Goal: Transaction & Acquisition: Purchase product/service

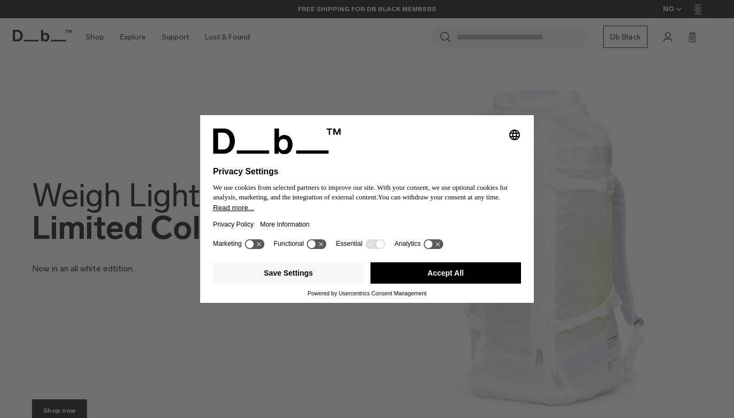
click at [426, 281] on button "Accept All" at bounding box center [445, 273] width 151 height 21
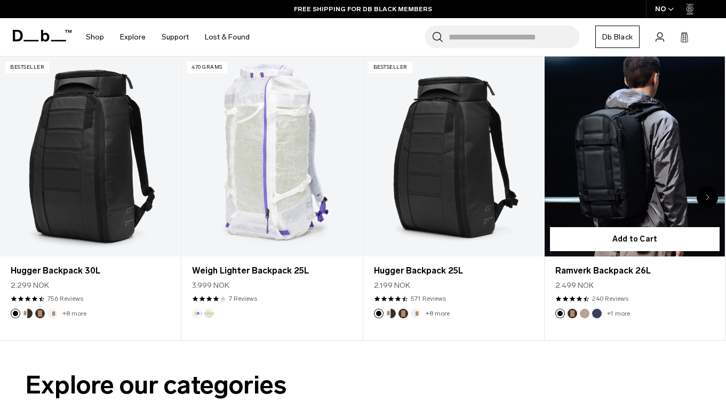
scroll to position [460, 0]
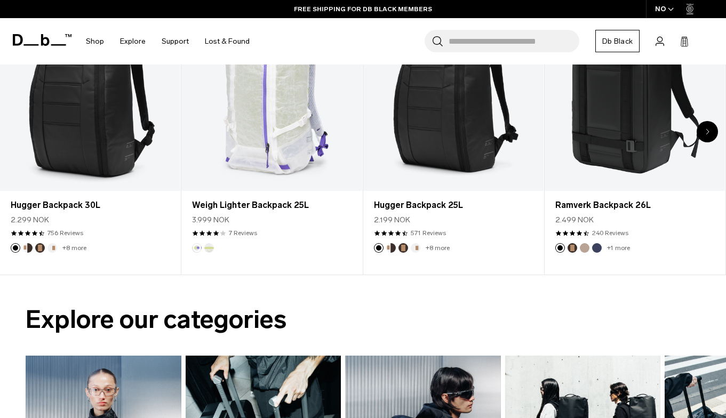
click at [704, 138] on div "Next slide" at bounding box center [707, 131] width 21 height 21
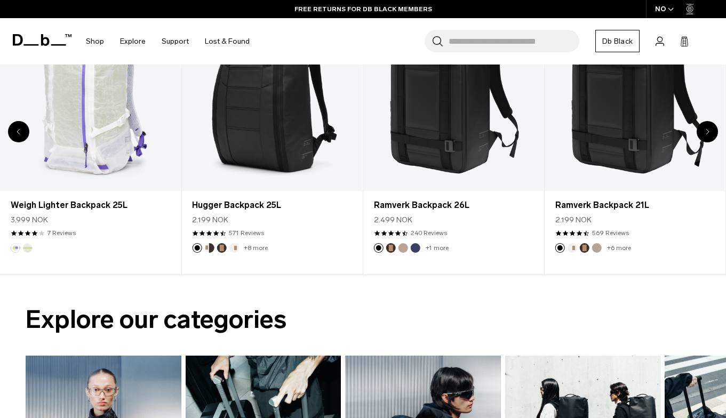
click at [708, 133] on icon "Next slide" at bounding box center [708, 132] width 4 height 6
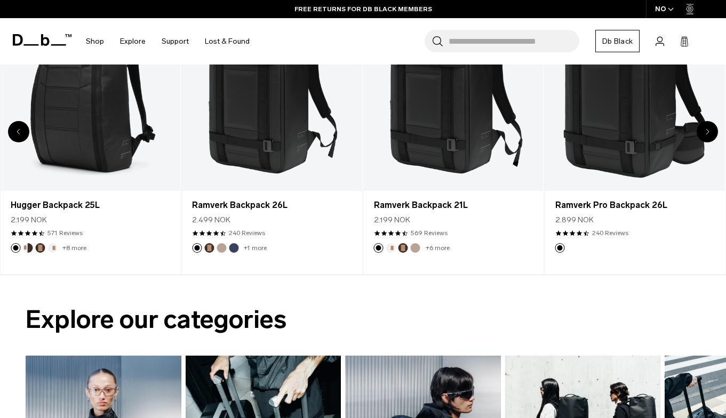
click at [708, 133] on icon "Next slide" at bounding box center [708, 132] width 4 height 6
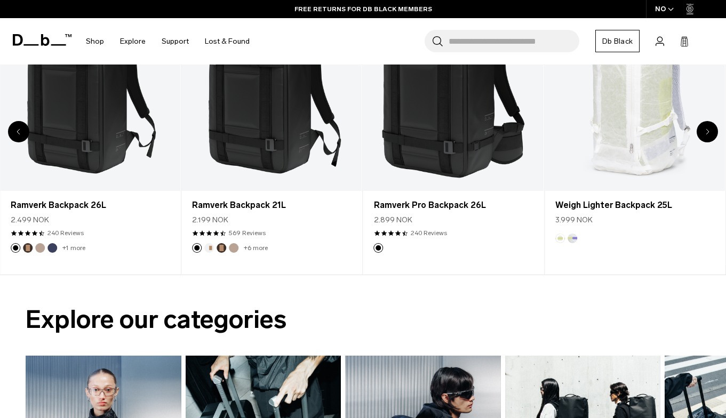
click at [708, 133] on icon "Next slide" at bounding box center [708, 132] width 4 height 6
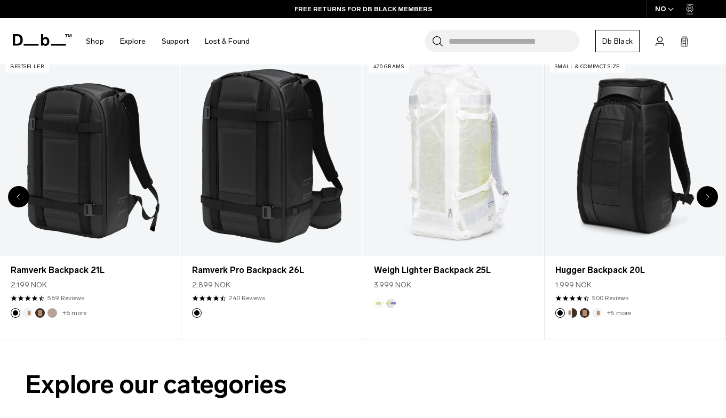
scroll to position [384, 0]
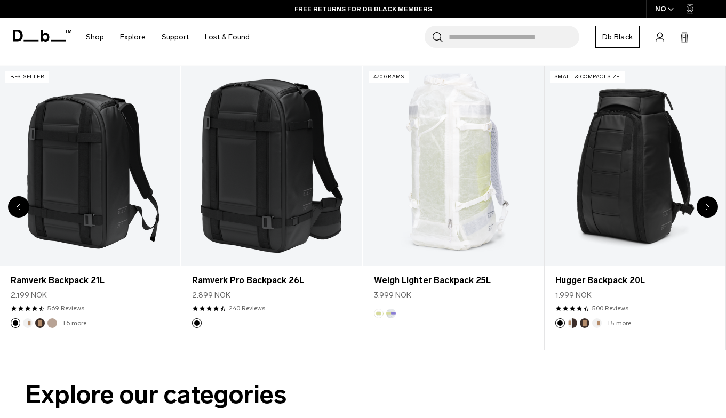
click at [704, 206] on div "Next slide" at bounding box center [707, 206] width 21 height 21
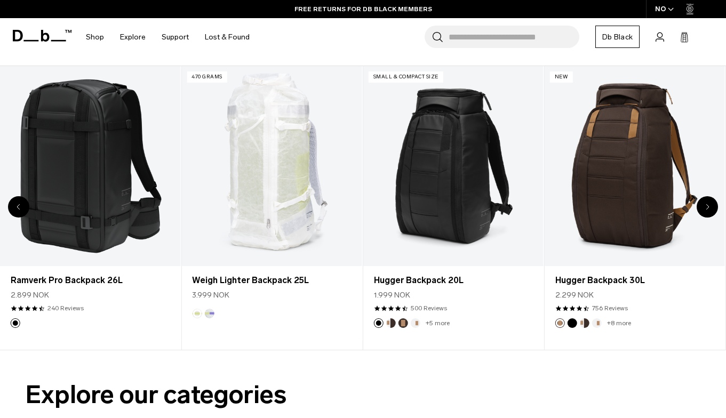
click at [704, 206] on div "Next slide" at bounding box center [707, 206] width 21 height 21
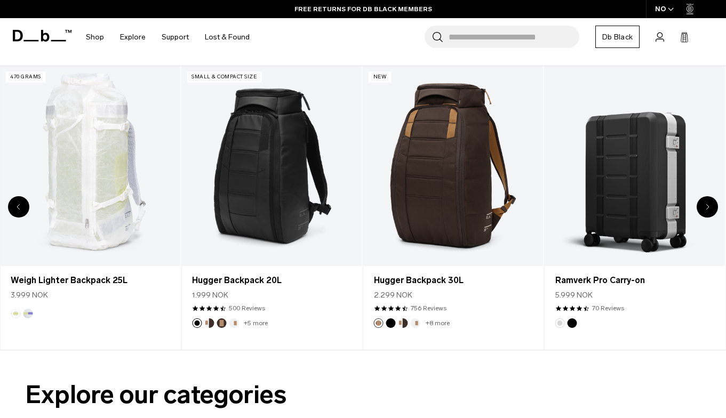
click at [704, 206] on div "Next slide" at bounding box center [707, 206] width 21 height 21
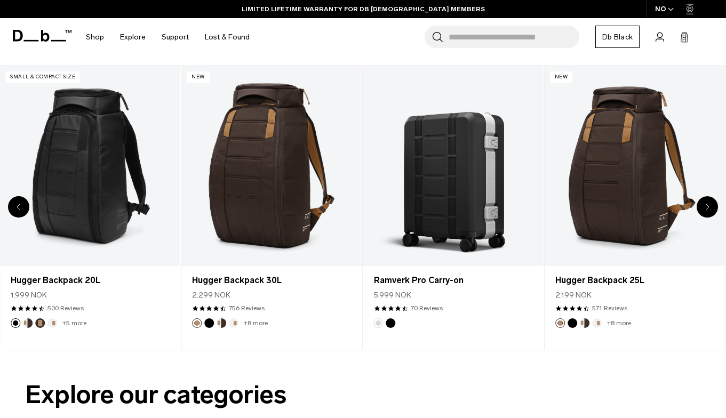
click at [704, 206] on div "Next slide" at bounding box center [707, 206] width 21 height 21
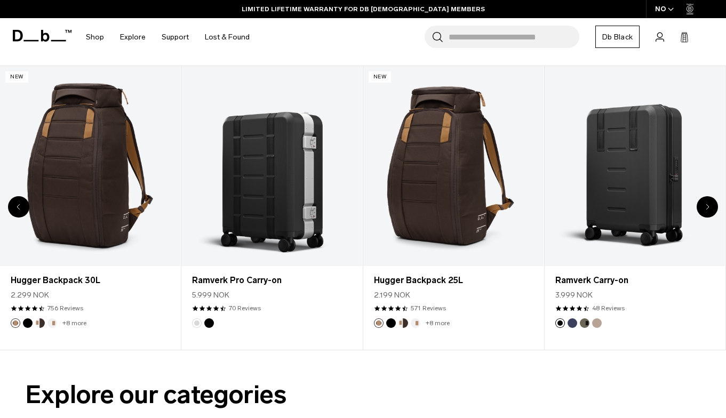
click at [704, 206] on div "Next slide" at bounding box center [707, 206] width 21 height 21
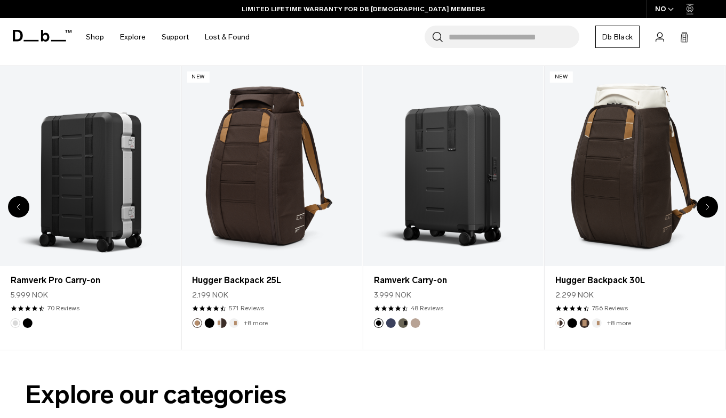
click at [704, 206] on div "Next slide" at bounding box center [707, 206] width 21 height 21
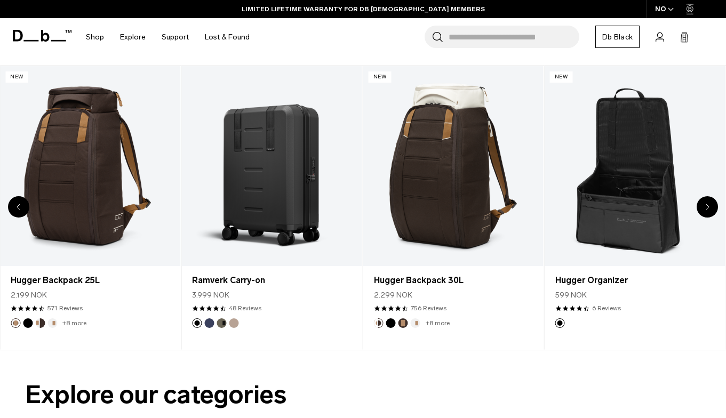
click at [704, 206] on div "Next slide" at bounding box center [707, 206] width 21 height 21
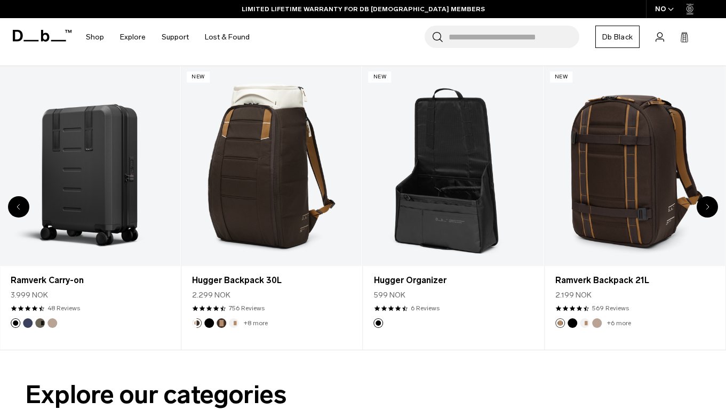
click at [704, 206] on div "Next slide" at bounding box center [707, 206] width 21 height 21
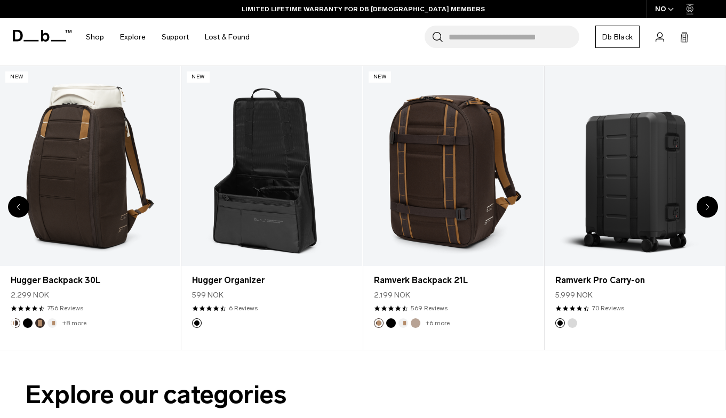
click at [704, 206] on div "Next slide" at bounding box center [707, 206] width 21 height 21
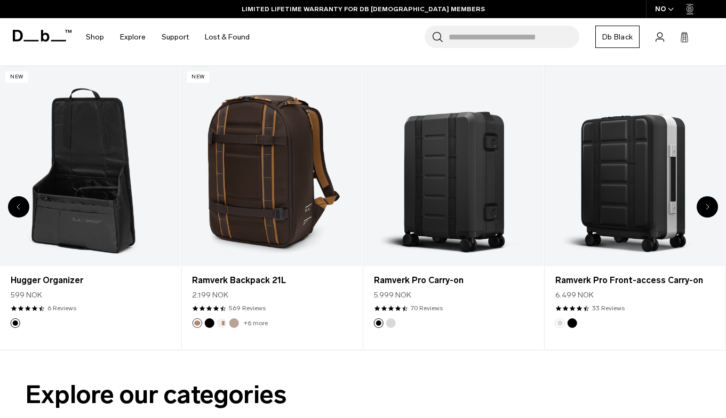
click at [704, 206] on div "Next slide" at bounding box center [707, 206] width 21 height 21
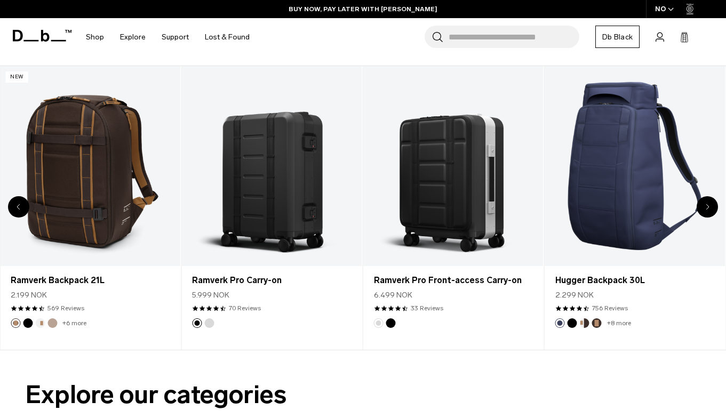
click at [704, 206] on div "Next slide" at bounding box center [707, 206] width 21 height 21
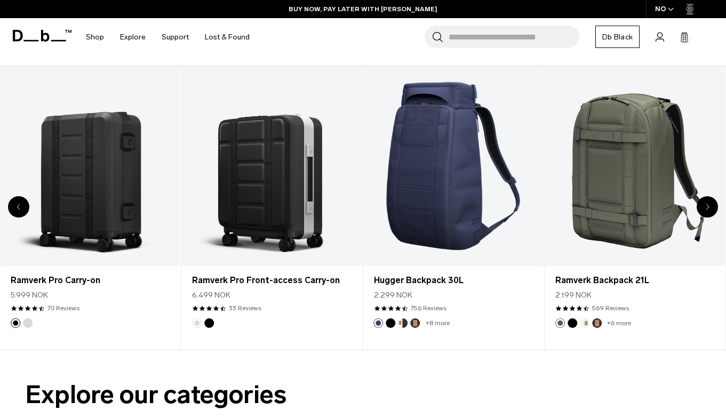
click at [704, 206] on div "Next slide" at bounding box center [707, 206] width 21 height 21
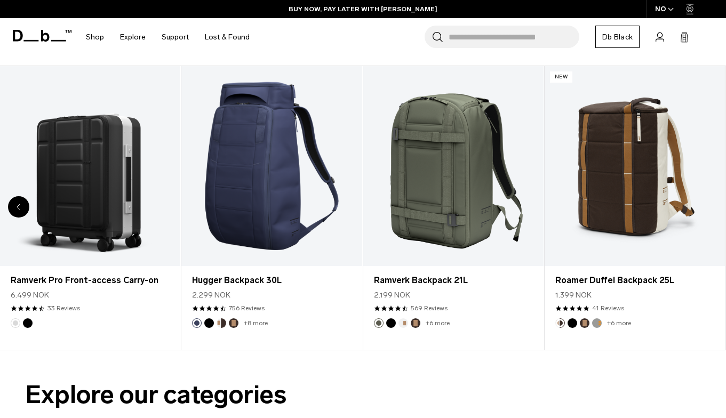
click at [704, 206] on div "20 / 20" at bounding box center [635, 166] width 180 height 201
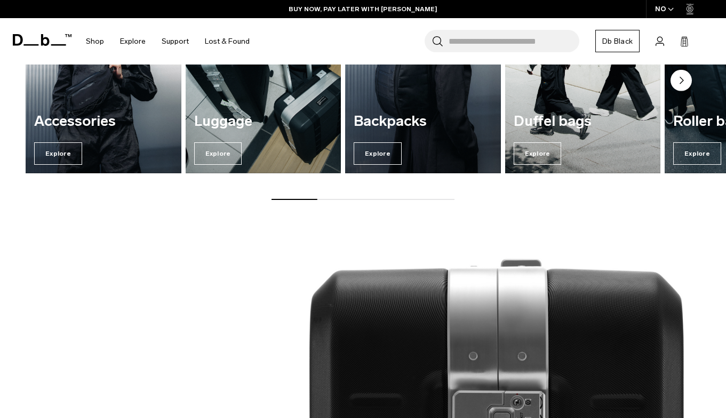
scroll to position [860, 0]
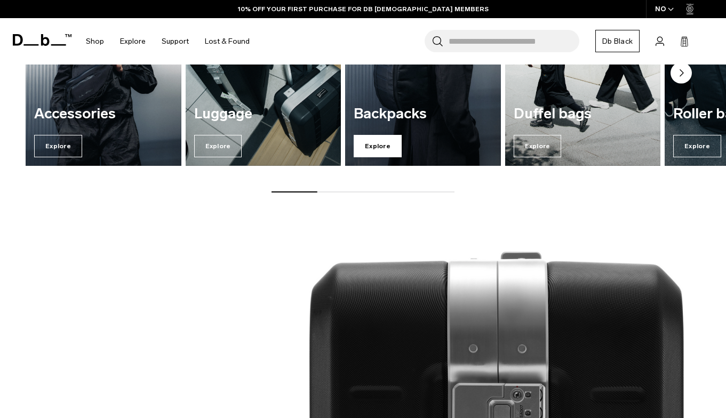
click at [367, 141] on span "Explore" at bounding box center [378, 146] width 48 height 22
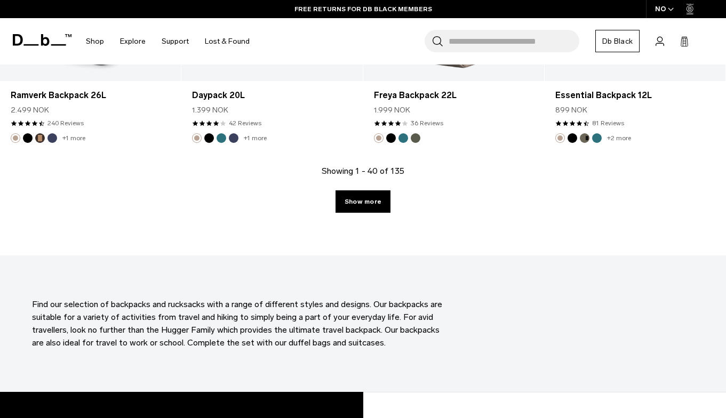
scroll to position [2952, 0]
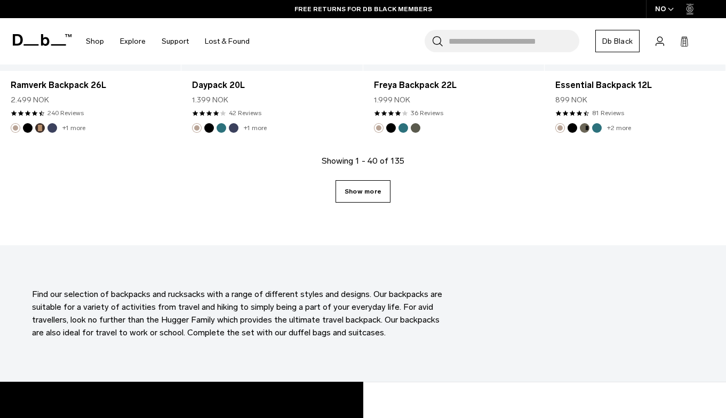
click at [371, 186] on link "Show more" at bounding box center [363, 191] width 55 height 22
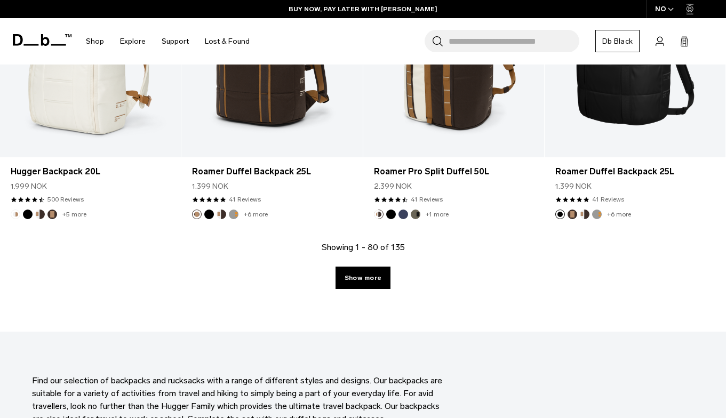
scroll to position [5746, 0]
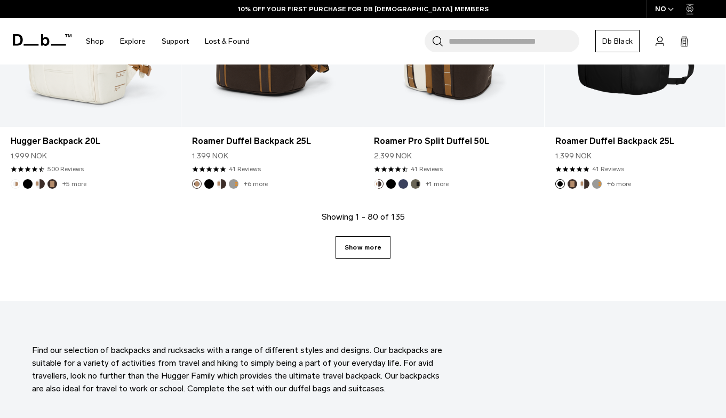
click at [378, 239] on link "Show more" at bounding box center [363, 247] width 55 height 22
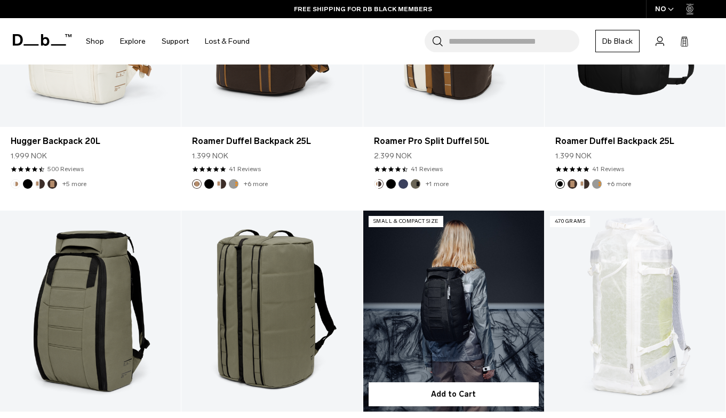
click at [370, 254] on link "Hugger Backpack 20L" at bounding box center [453, 311] width 181 height 201
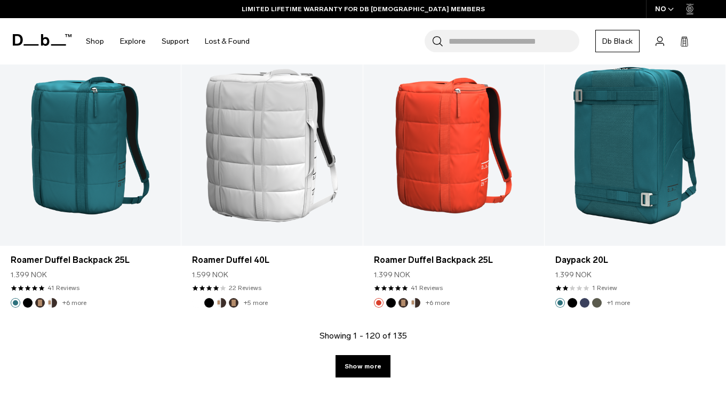
scroll to position [8490, 0]
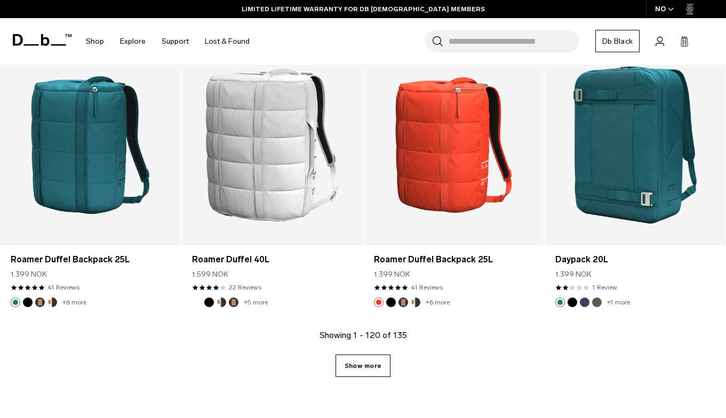
click at [378, 370] on link "Show more" at bounding box center [363, 366] width 55 height 22
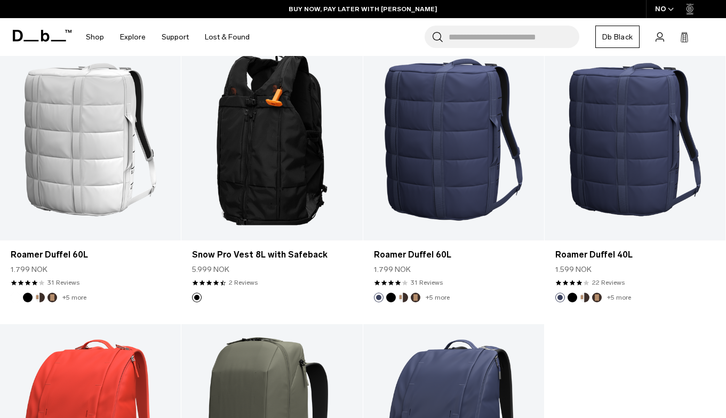
scroll to position [9341, 0]
